Goal: Transaction & Acquisition: Obtain resource

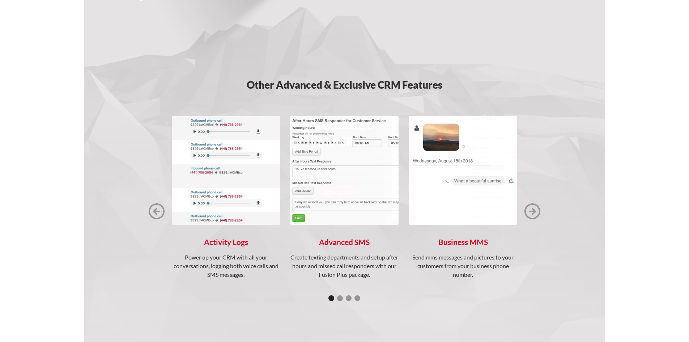
scroll to position [905, 0]
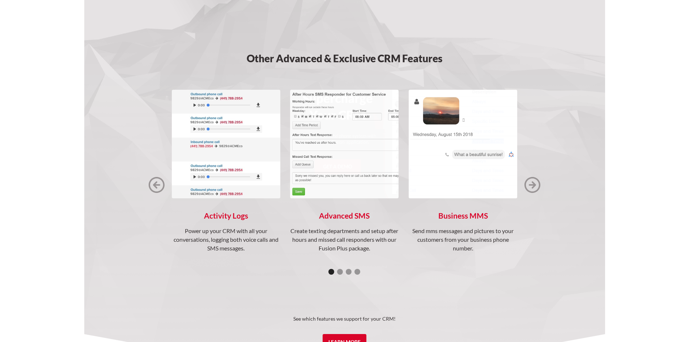
click at [537, 185] on img "next slide" at bounding box center [533, 185] width 16 height 16
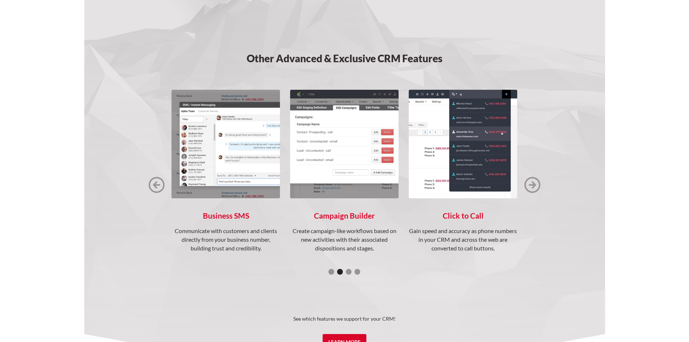
click at [537, 182] on img "next slide" at bounding box center [533, 185] width 16 height 16
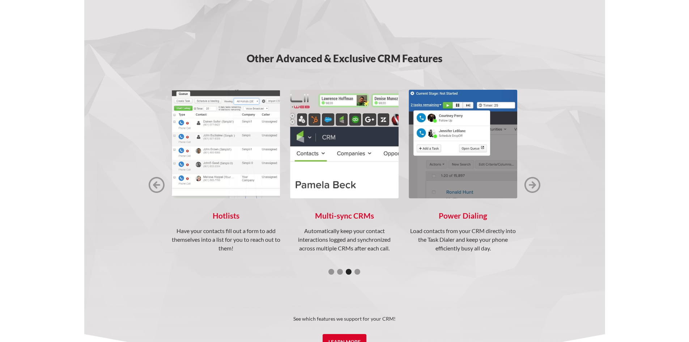
click at [536, 180] on img "next slide" at bounding box center [533, 185] width 16 height 16
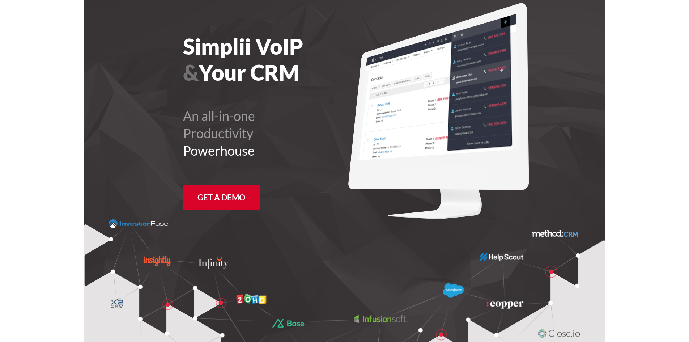
scroll to position [0, 0]
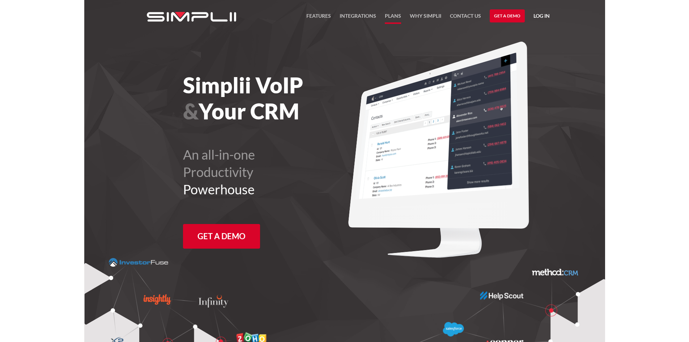
click at [395, 15] on link "Plans" at bounding box center [393, 18] width 16 height 12
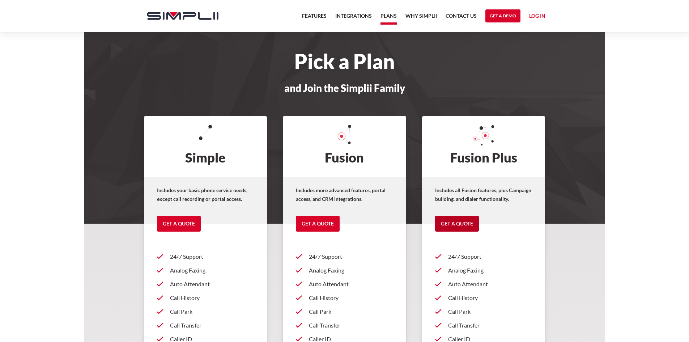
click at [461, 223] on link "Get a Quote" at bounding box center [457, 224] width 44 height 16
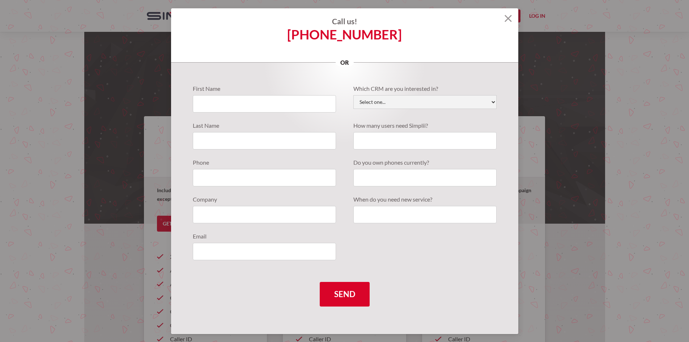
click at [513, 17] on h4 "Call us!" at bounding box center [344, 21] width 347 height 9
click at [507, 18] on img at bounding box center [508, 18] width 7 height 7
